Goal: Task Accomplishment & Management: Manage account settings

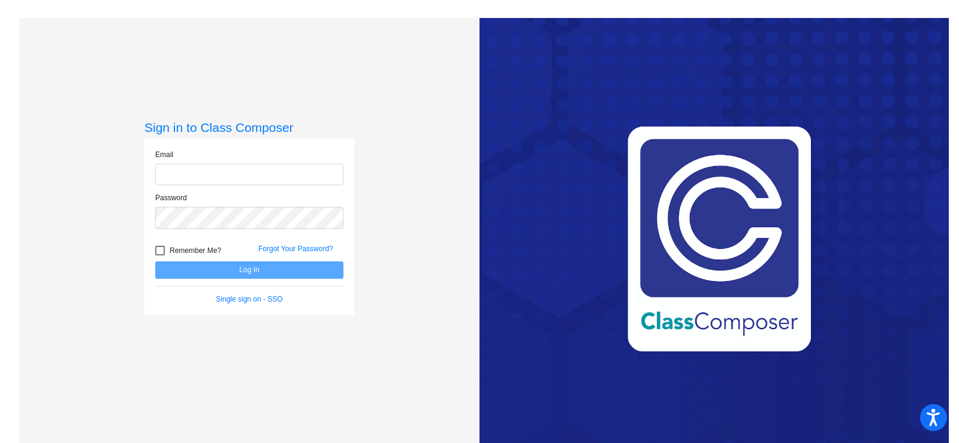
type input "[EMAIL_ADDRESS][DOMAIN_NAME]"
click at [219, 267] on button "Log In" at bounding box center [249, 269] width 188 height 17
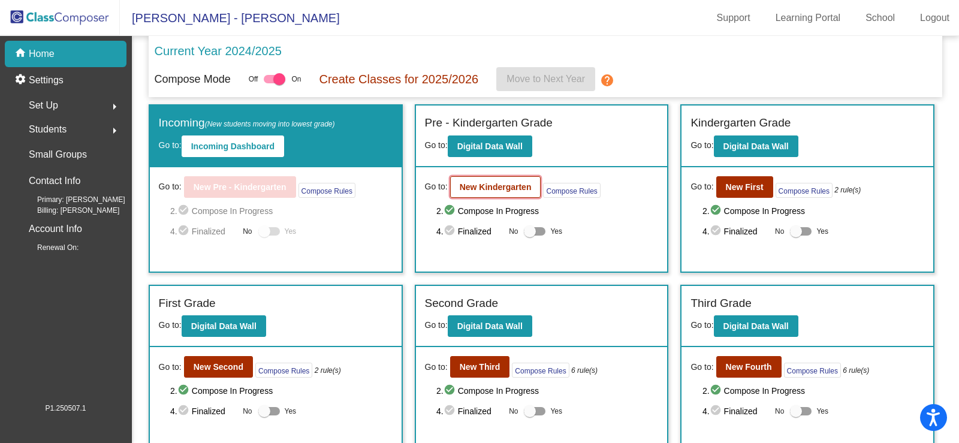
click at [493, 194] on button "New Kindergarten" at bounding box center [495, 187] width 91 height 22
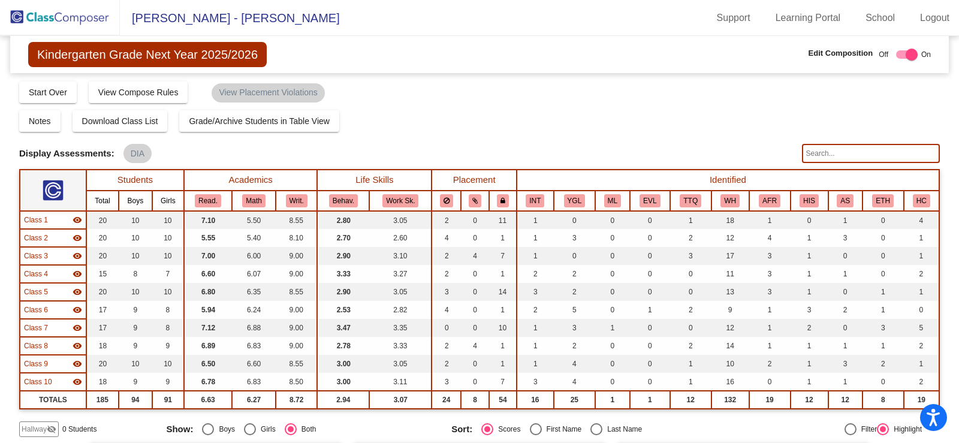
click at [58, 19] on img at bounding box center [60, 17] width 120 height 35
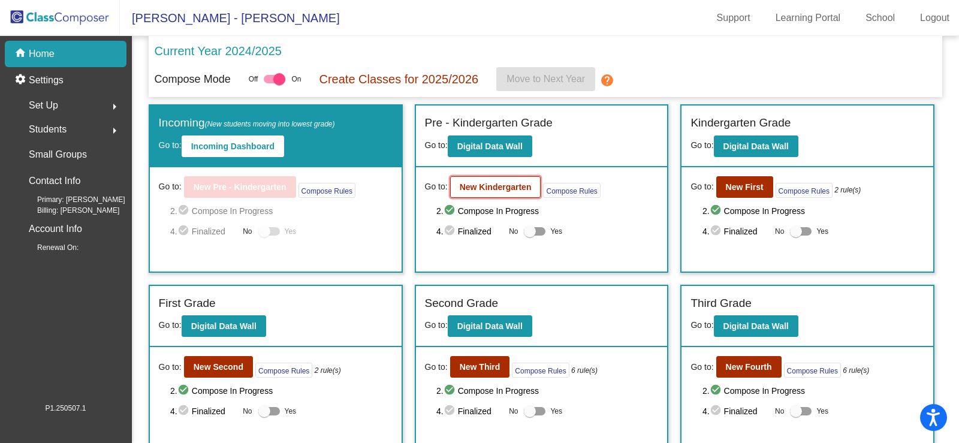
click at [495, 188] on b "New Kindergarten" at bounding box center [496, 187] width 72 height 10
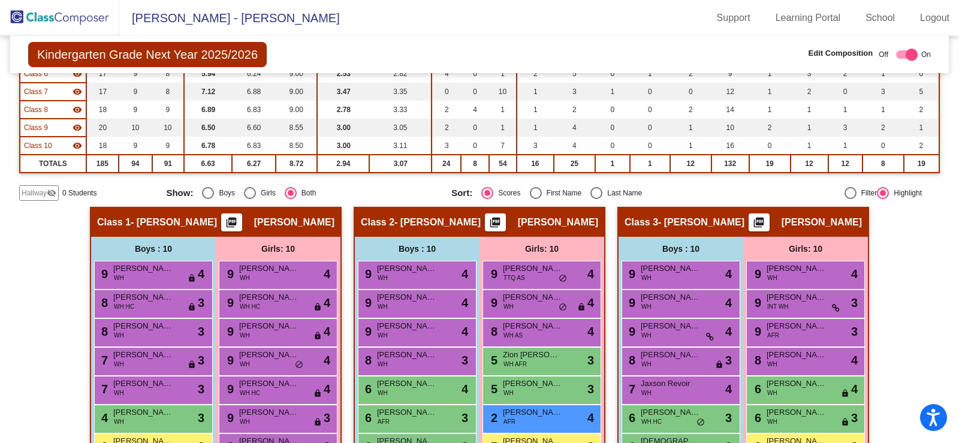
scroll to position [240, 0]
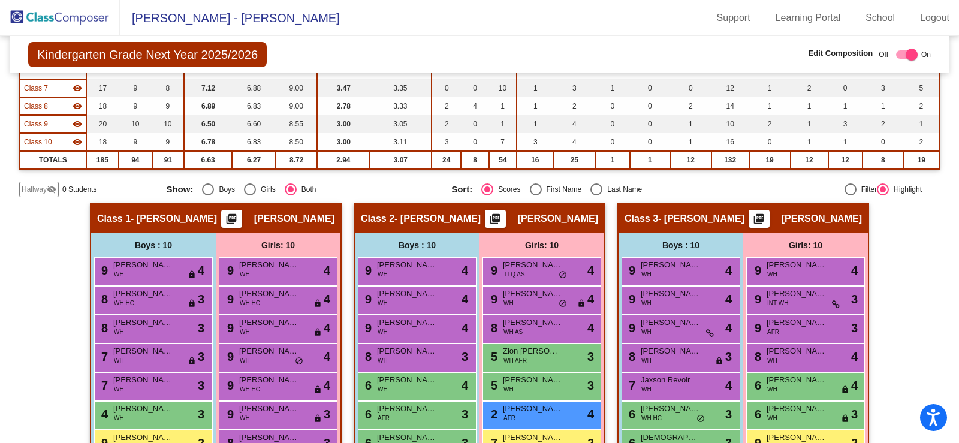
click at [29, 194] on span "Hallway" at bounding box center [34, 189] width 25 height 11
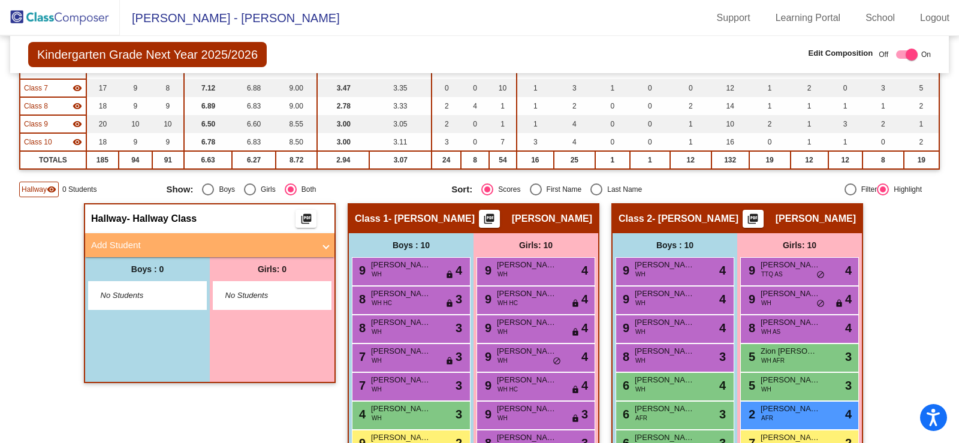
click at [130, 245] on mat-panel-title "Add Student" at bounding box center [202, 246] width 223 height 14
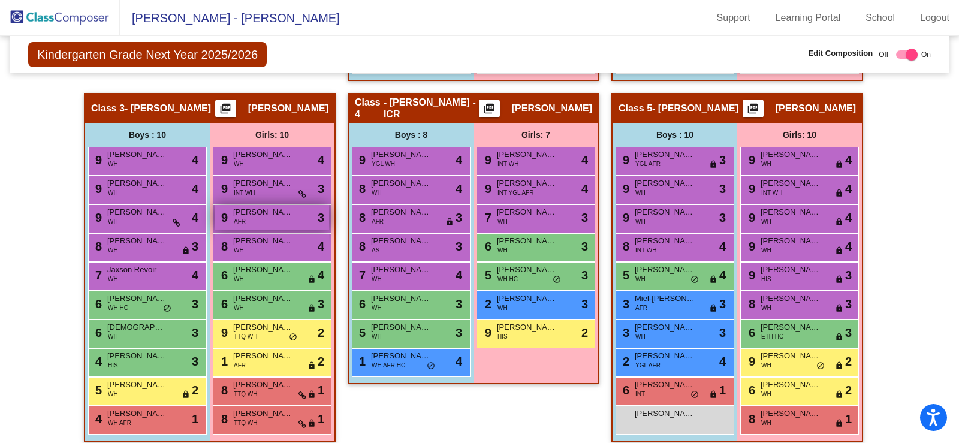
scroll to position [720, 0]
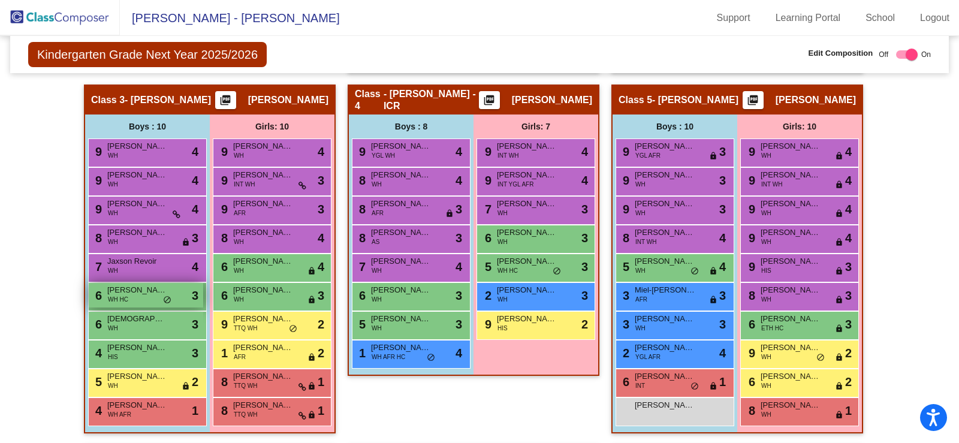
click at [142, 299] on div "6 [PERSON_NAME] WH HC lock do_not_disturb_alt 3" at bounding box center [146, 295] width 115 height 25
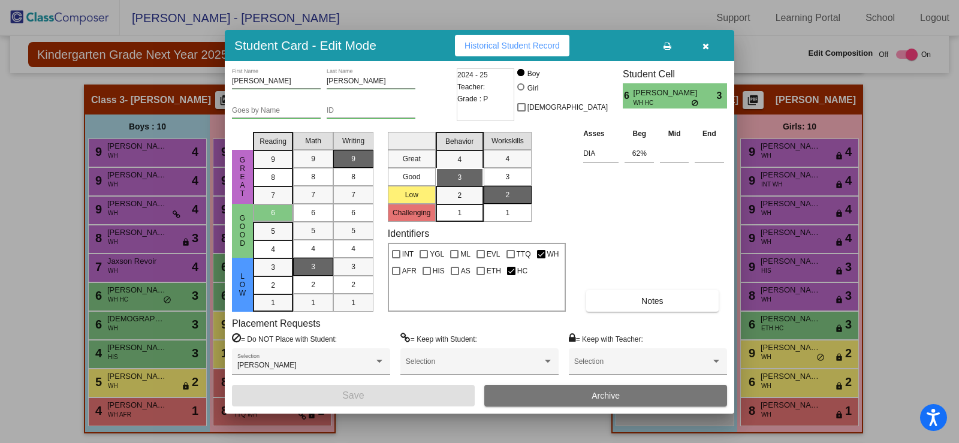
click at [536, 390] on button "Archive" at bounding box center [606, 396] width 243 height 22
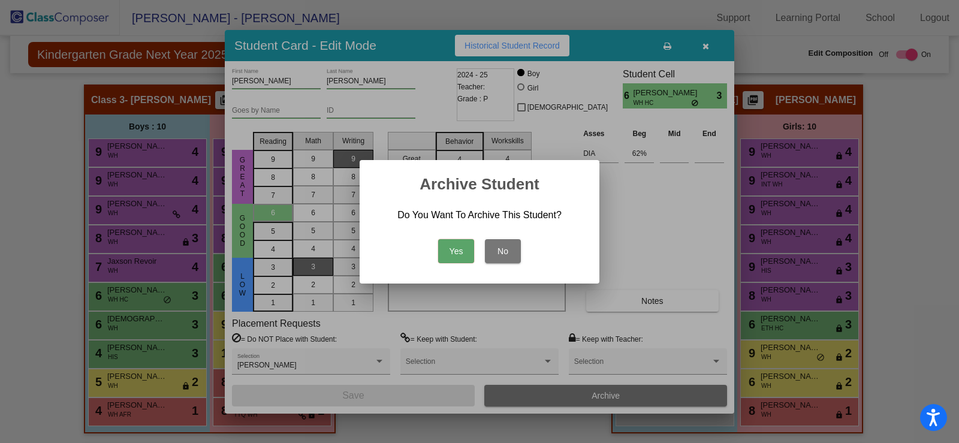
click at [450, 251] on button "Yes" at bounding box center [456, 251] width 36 height 24
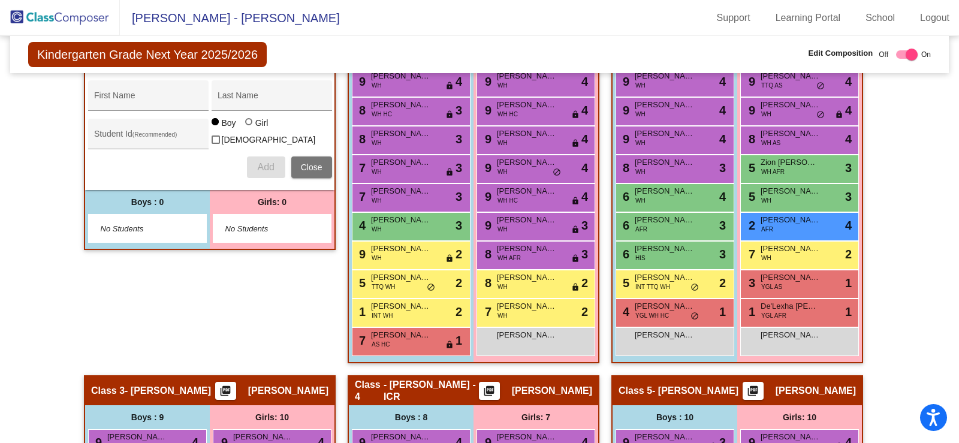
scroll to position [300, 0]
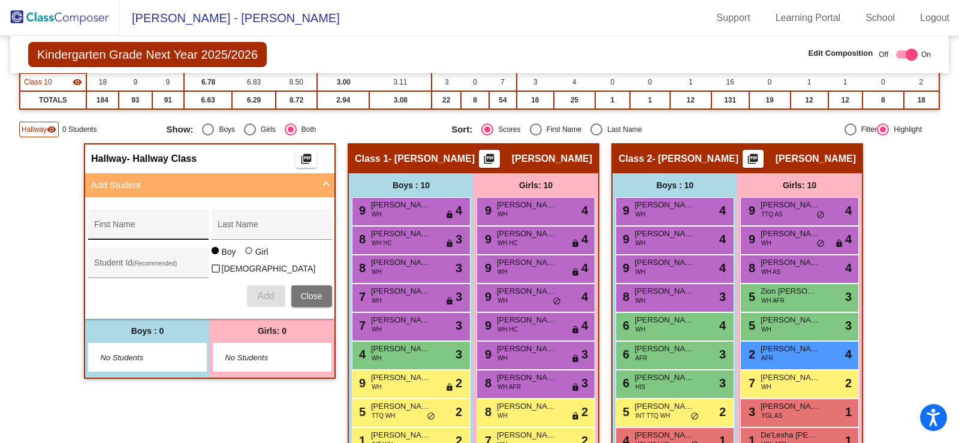
click at [140, 220] on div "First Name" at bounding box center [148, 228] width 108 height 25
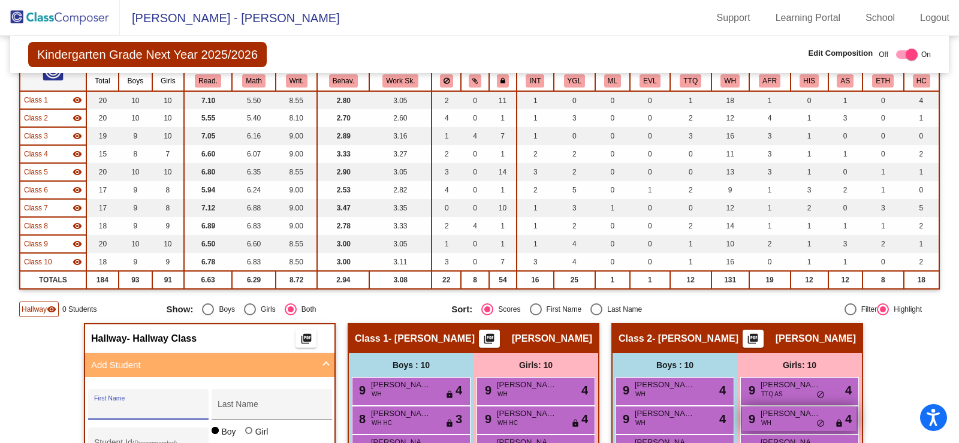
scroll to position [0, 0]
